Goal: Contribute content

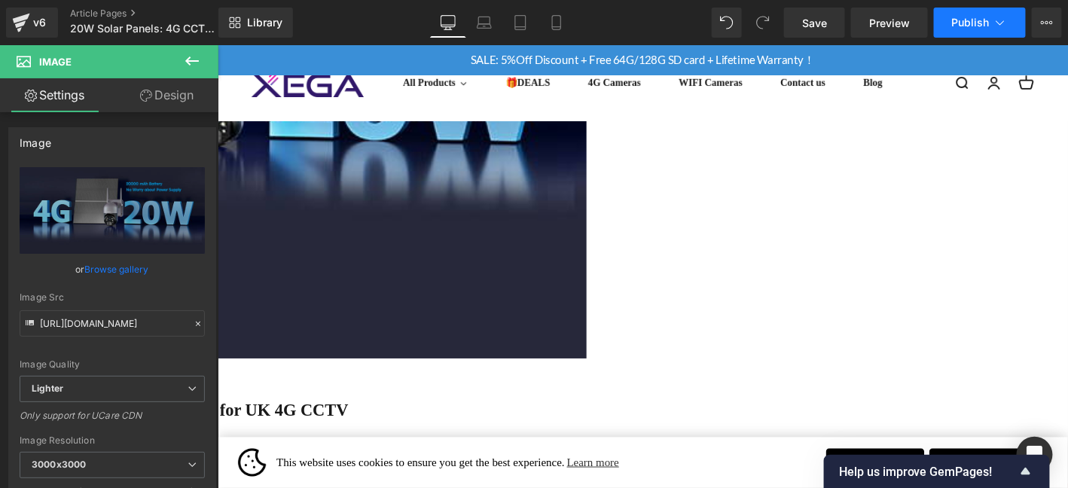
click at [982, 28] on span "Publish" at bounding box center [971, 23] width 38 height 12
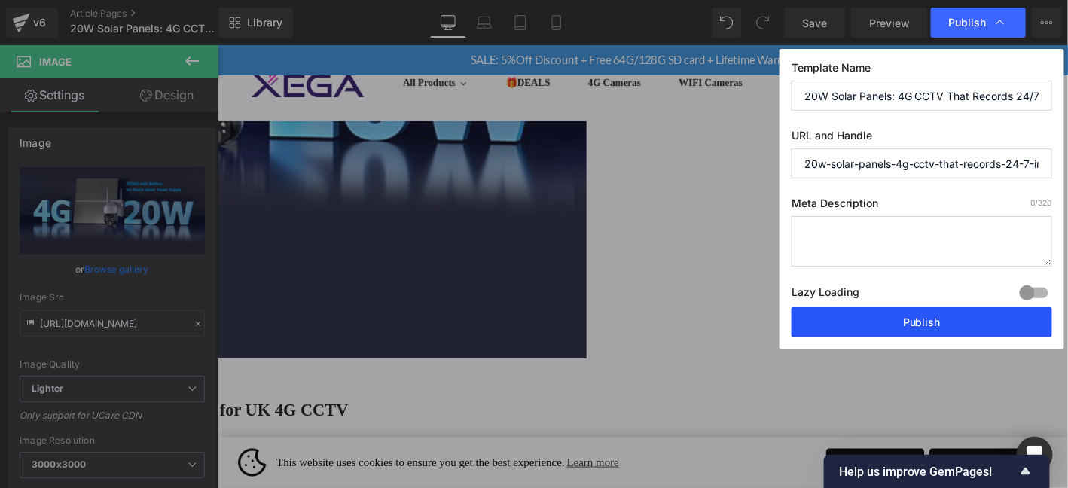
click at [953, 325] on button "Publish" at bounding box center [922, 322] width 261 height 30
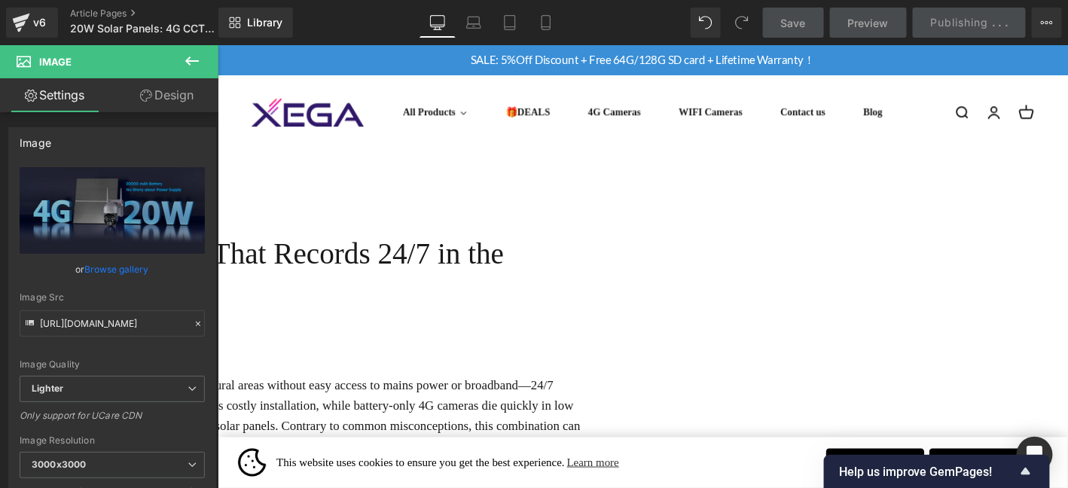
drag, startPoint x: 1127, startPoint y: 359, endPoint x: 1284, endPoint y: 66, distance: 332.7
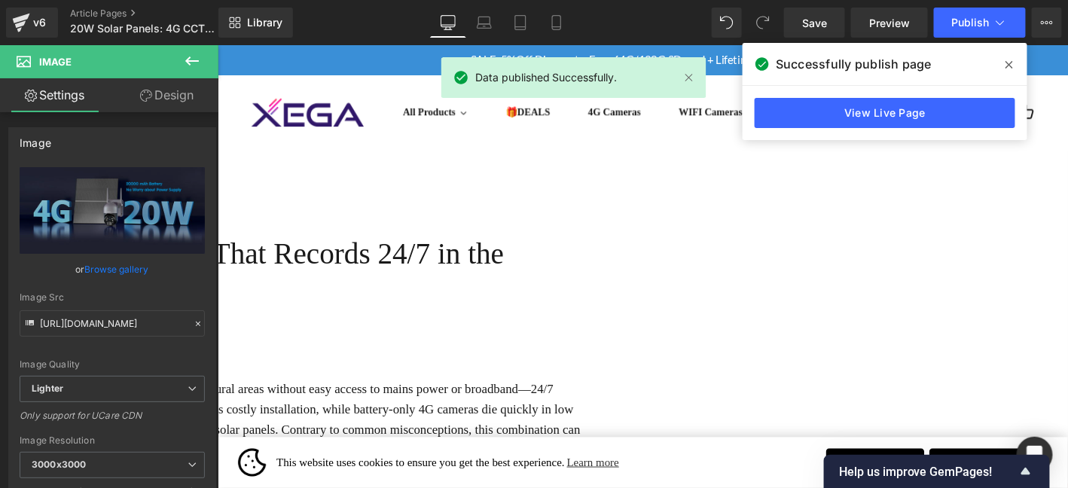
drag, startPoint x: 1127, startPoint y: 224, endPoint x: 1284, endPoint y: 66, distance: 223.7
click at [1000, 53] on span at bounding box center [1009, 65] width 24 height 24
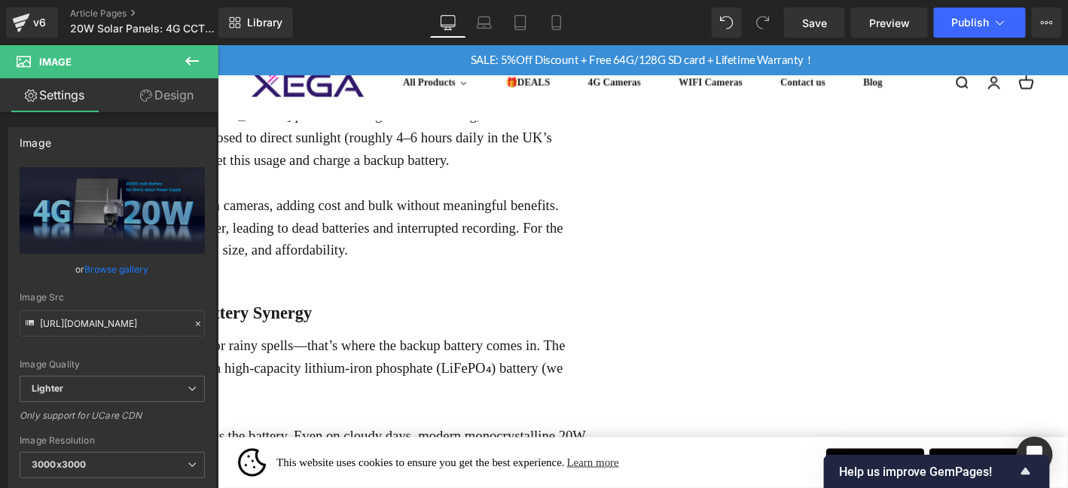
scroll to position [1155, 0]
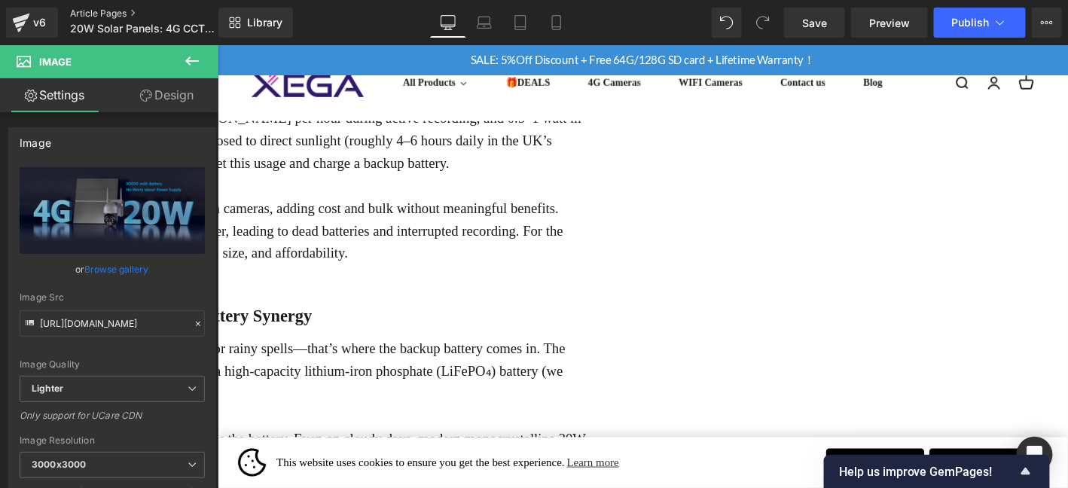
click at [106, 13] on link "Article Pages" at bounding box center [156, 14] width 173 height 12
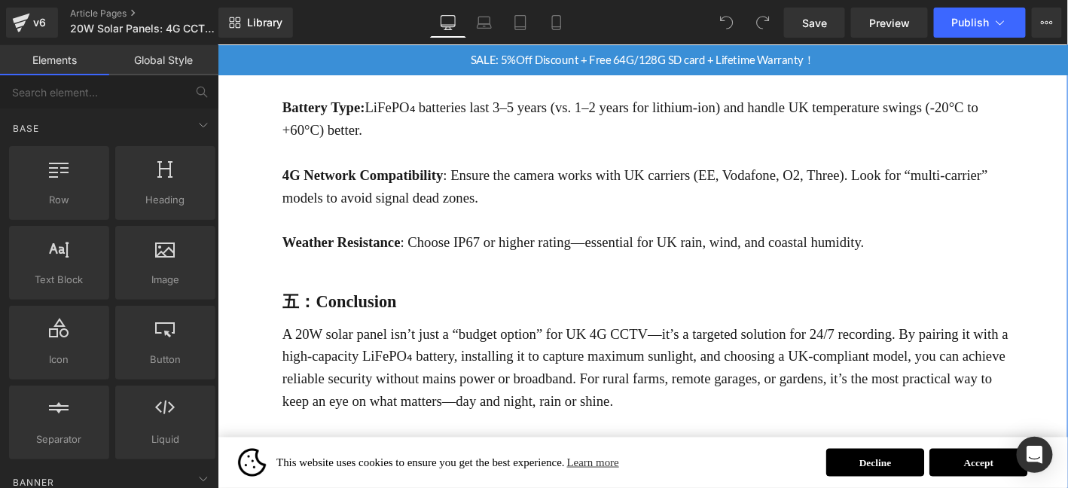
scroll to position [2536, 0]
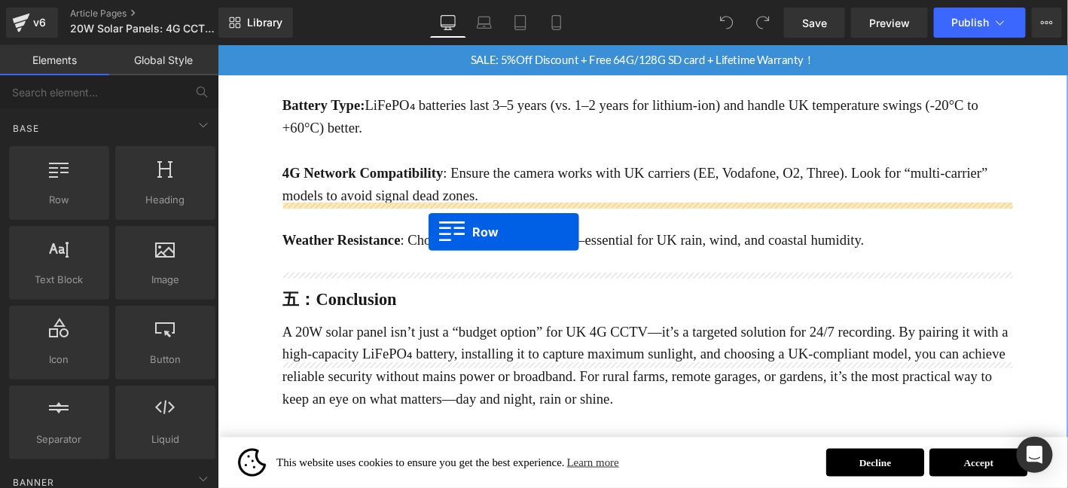
drag, startPoint x: 287, startPoint y: 218, endPoint x: 441, endPoint y: 244, distance: 156.5
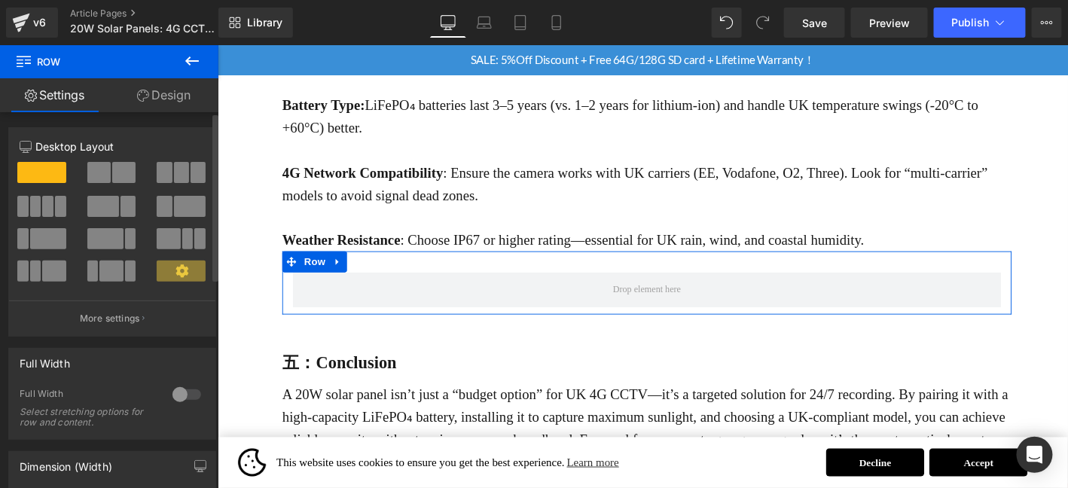
click at [127, 179] on span at bounding box center [123, 172] width 23 height 21
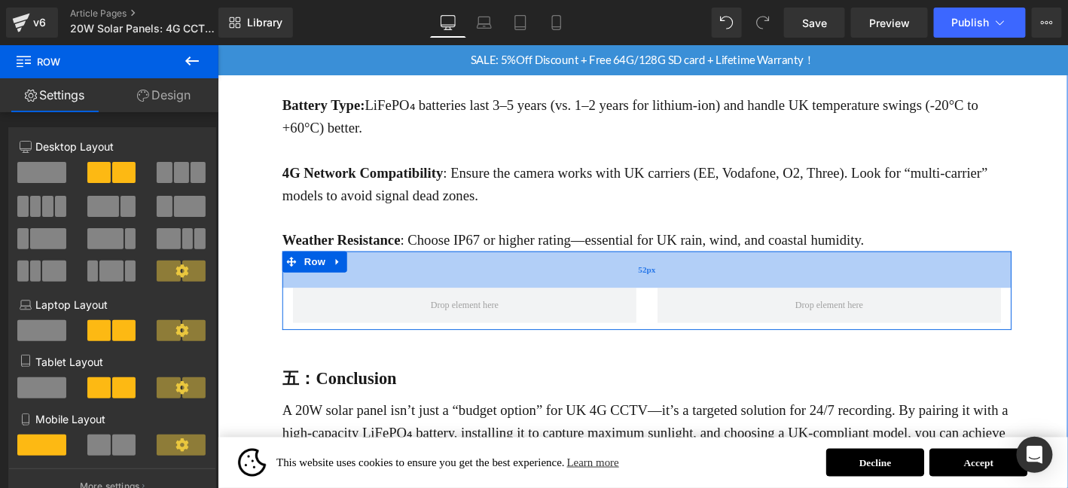
drag, startPoint x: 459, startPoint y: 221, endPoint x: 462, endPoint y: 238, distance: 17.6
click at [462, 265] on div "52px" at bounding box center [677, 284] width 782 height 39
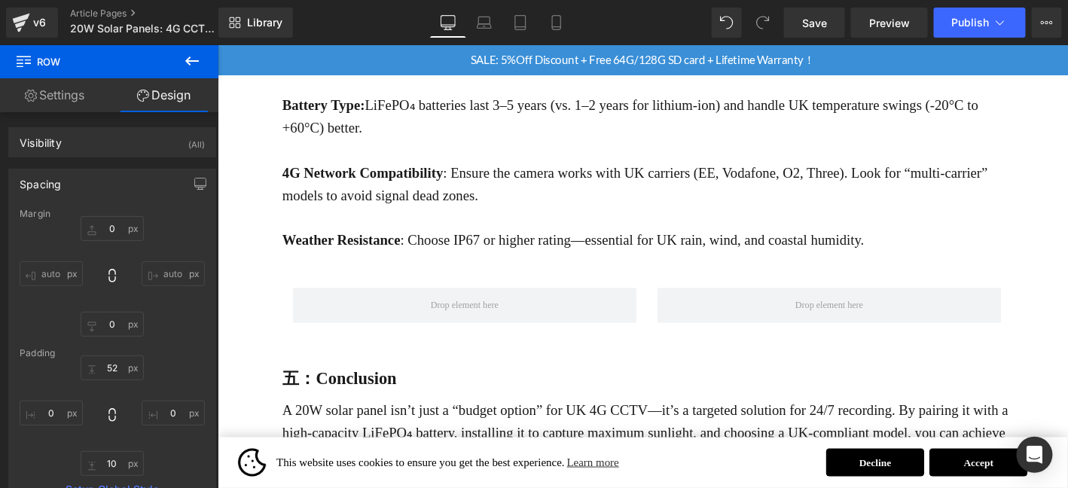
click at [157, 46] on span "Row" at bounding box center [90, 61] width 151 height 33
click at [182, 55] on button at bounding box center [192, 61] width 53 height 33
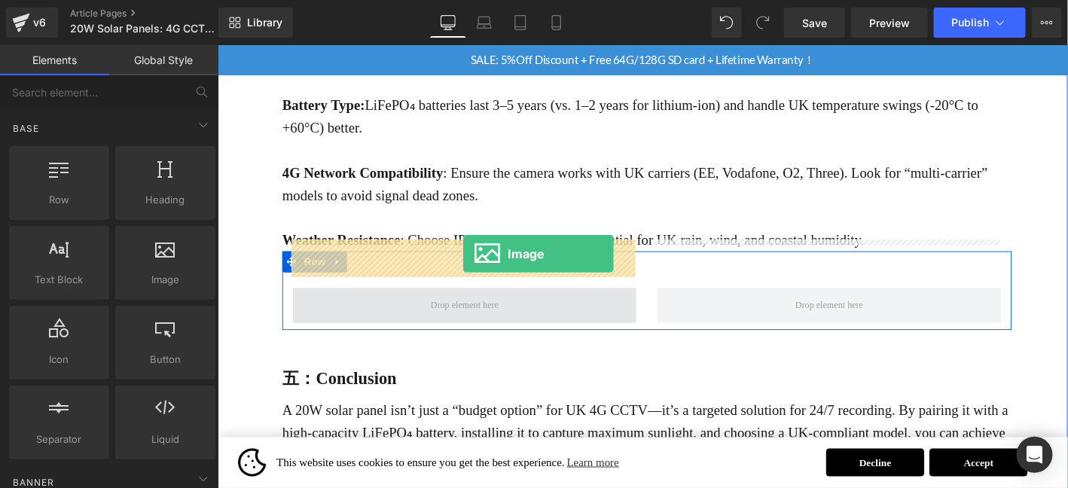
drag, startPoint x: 384, startPoint y: 310, endPoint x: 481, endPoint y: 270, distance: 104.7
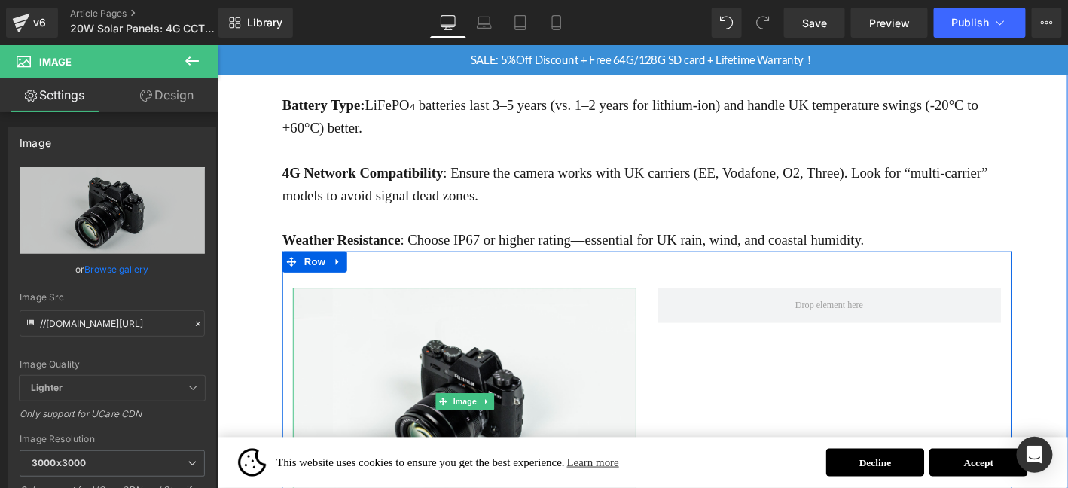
click at [509, 417] on link at bounding box center [505, 426] width 16 height 18
click at [515, 422] on icon at bounding box center [513, 426] width 8 height 8
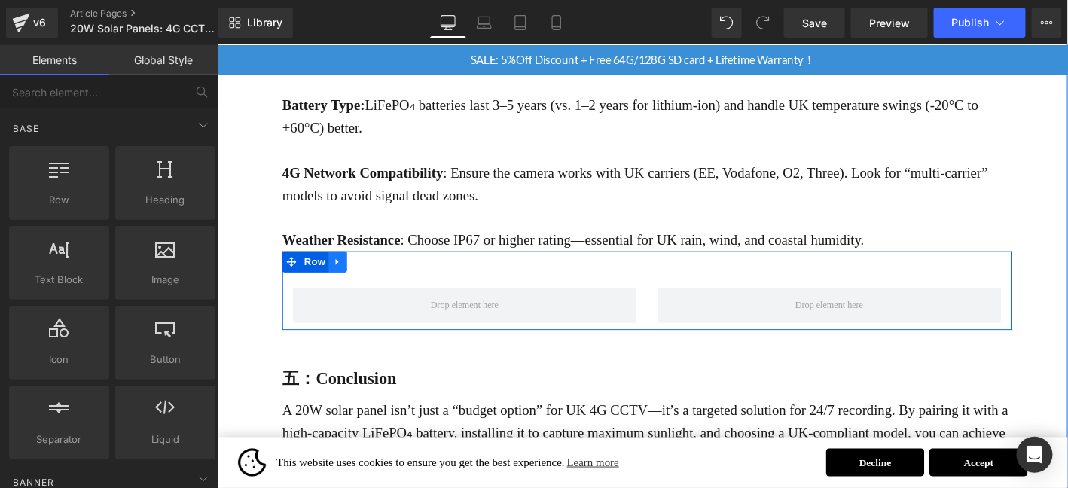
click at [340, 265] on link at bounding box center [346, 276] width 20 height 23
click at [383, 271] on icon at bounding box center [385, 276] width 11 height 11
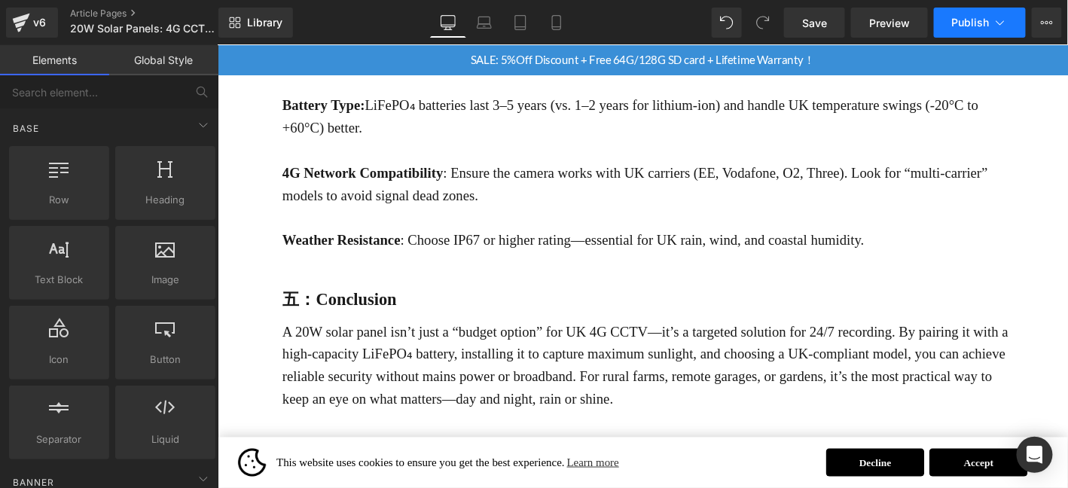
click at [954, 13] on button "Publish" at bounding box center [980, 23] width 92 height 30
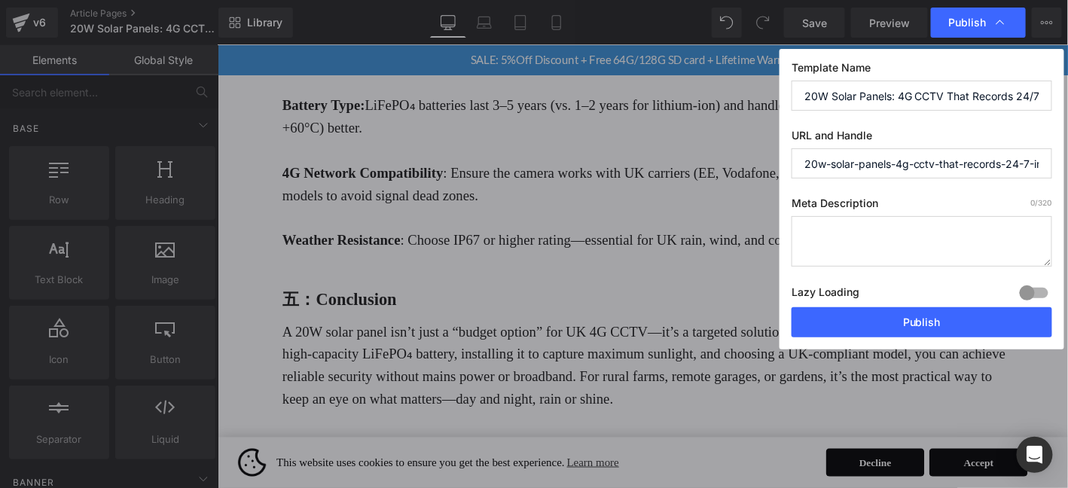
click at [930, 305] on div "Lazy Loading Build Upgrade plan to unlock" at bounding box center [922, 295] width 261 height 25
click at [925, 322] on button "Publish" at bounding box center [922, 322] width 261 height 30
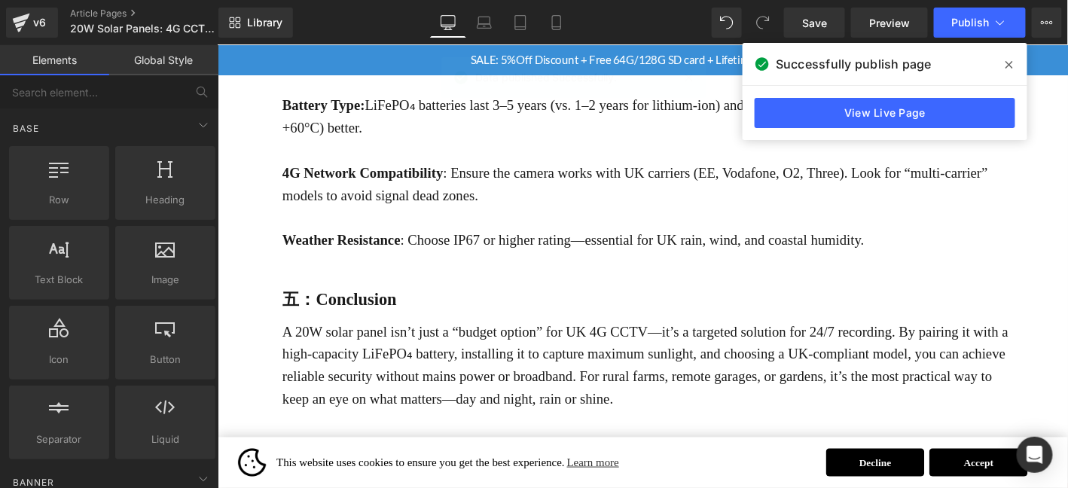
click at [1014, 75] on span at bounding box center [1009, 65] width 24 height 24
